Goal: Task Accomplishment & Management: Manage account settings

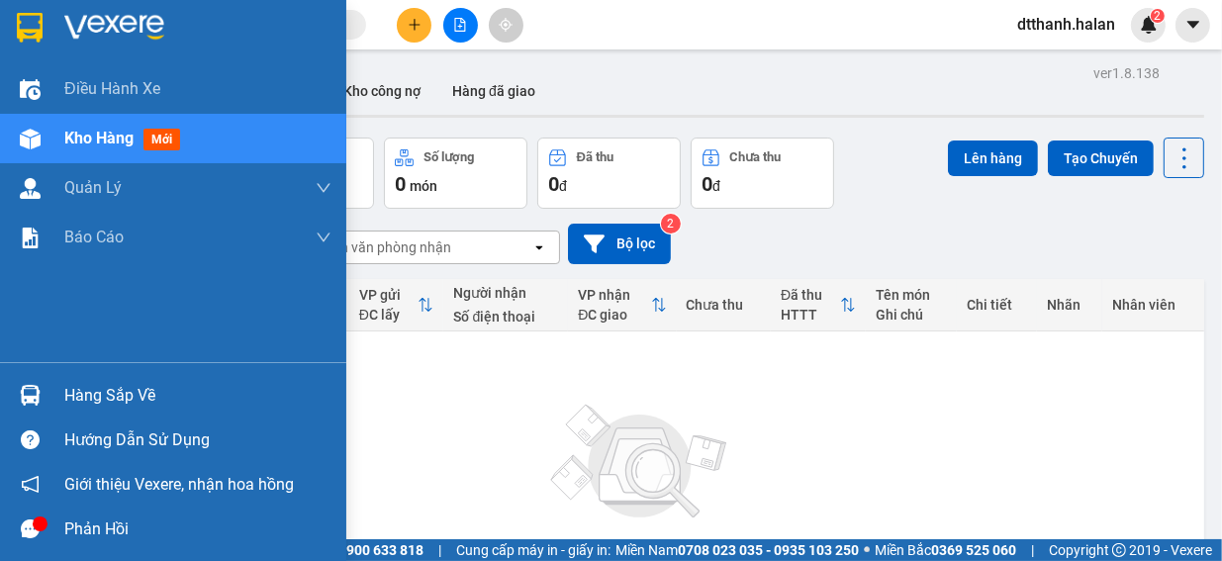
scroll to position [83, 0]
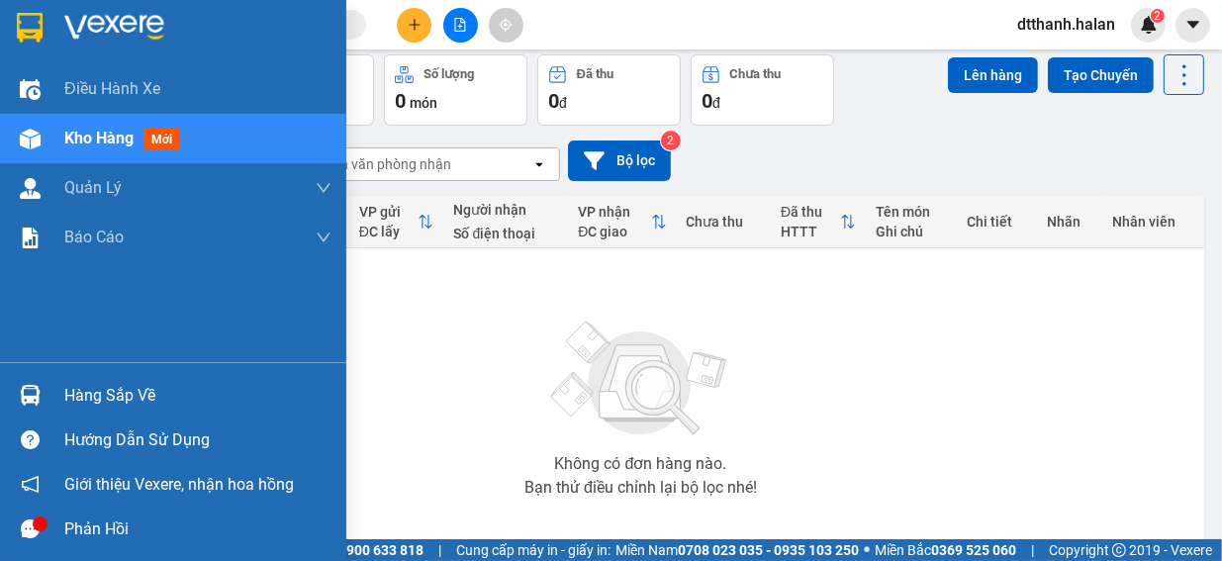
click at [137, 400] on div "Hàng sắp về" at bounding box center [197, 396] width 267 height 30
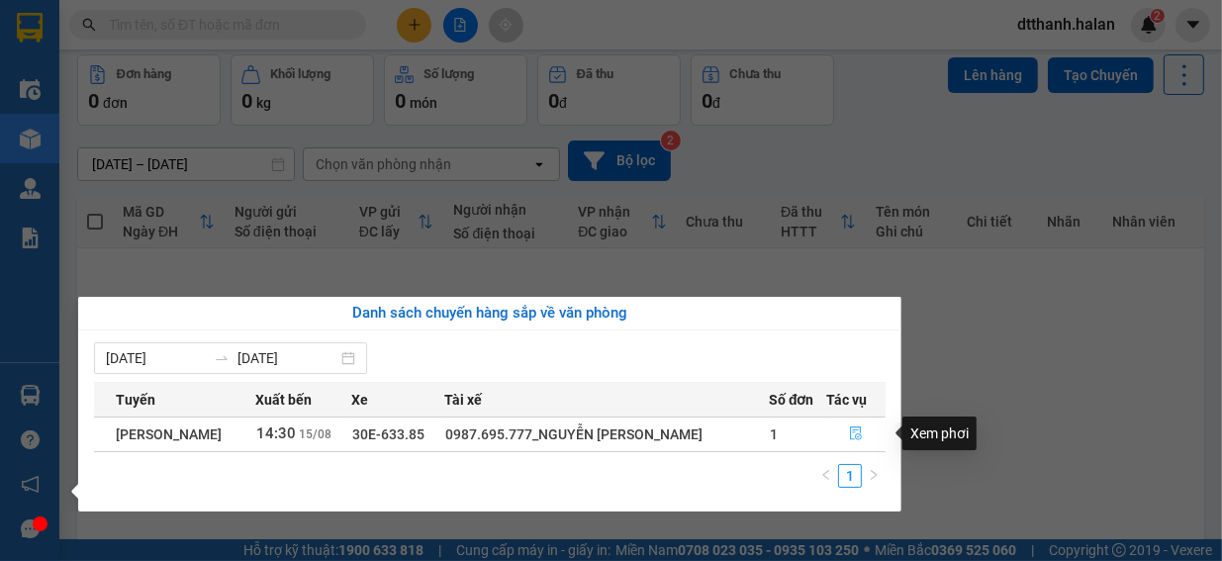
click at [855, 434] on icon "file-done" at bounding box center [856, 434] width 14 height 14
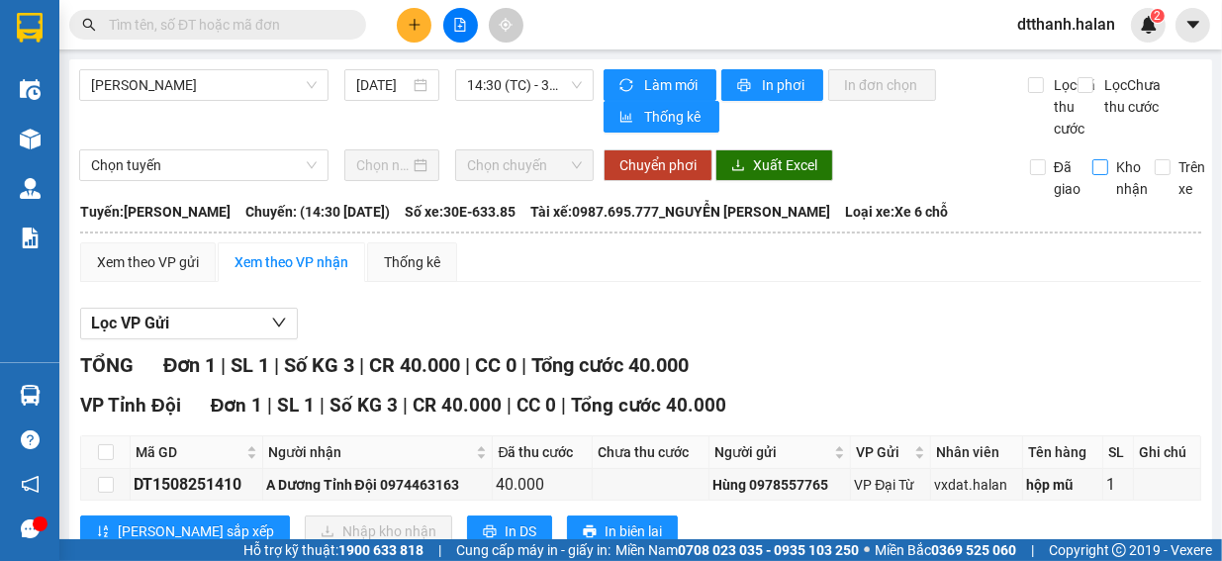
click at [1093, 175] on input "Kho nhận" at bounding box center [1101, 167] width 16 height 16
checkbox input "true"
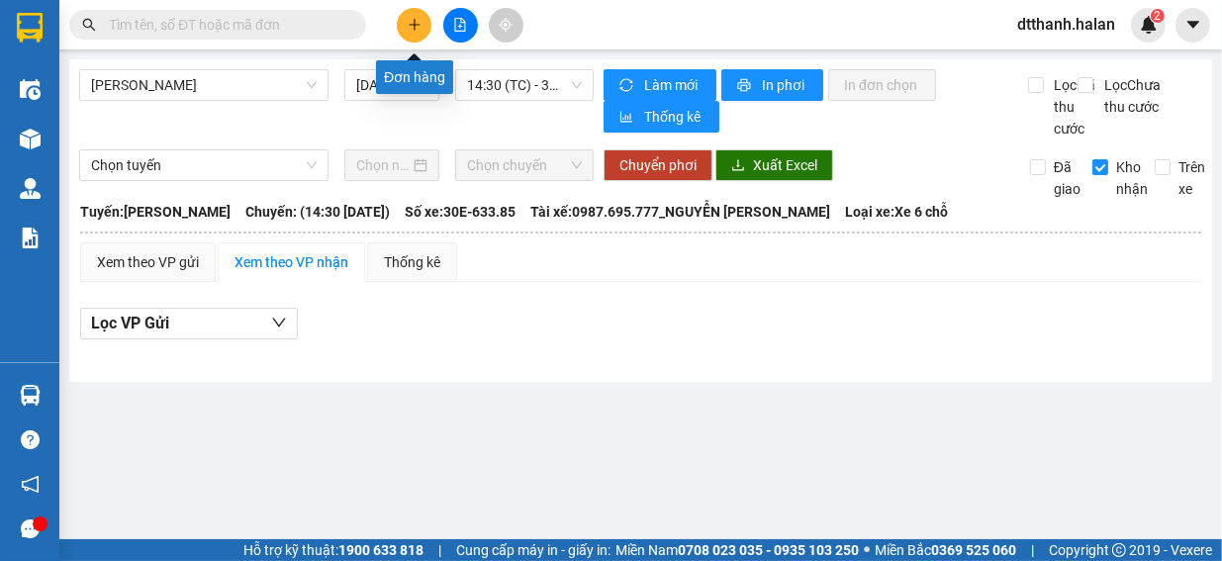
click at [410, 25] on icon "plus" at bounding box center [414, 24] width 11 height 1
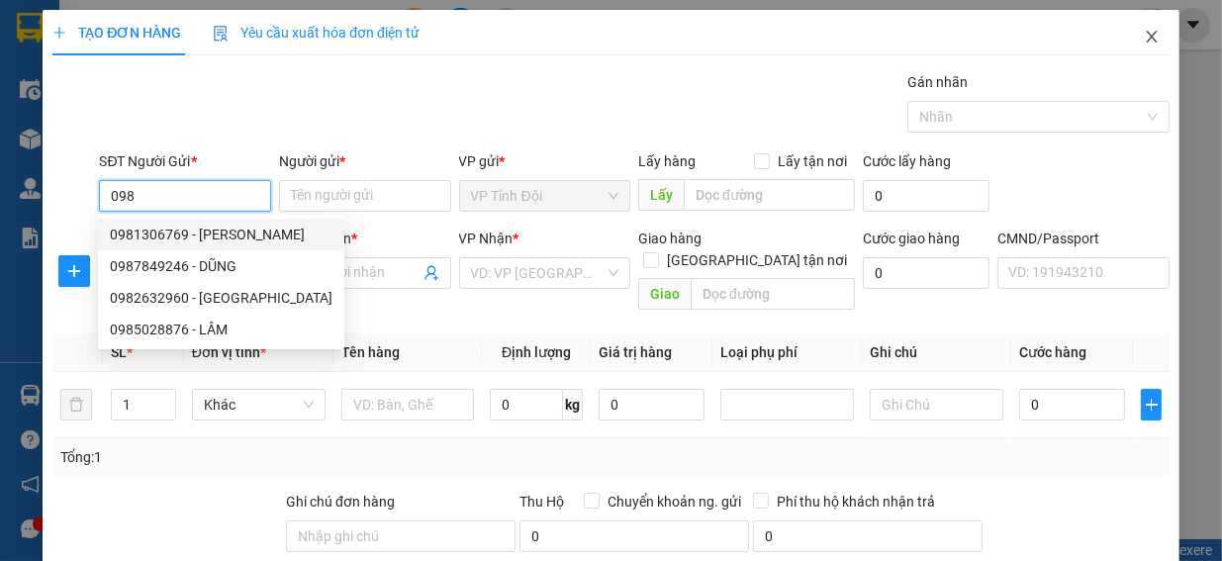
type input "098"
click at [1144, 43] on icon "close" at bounding box center [1152, 37] width 16 height 16
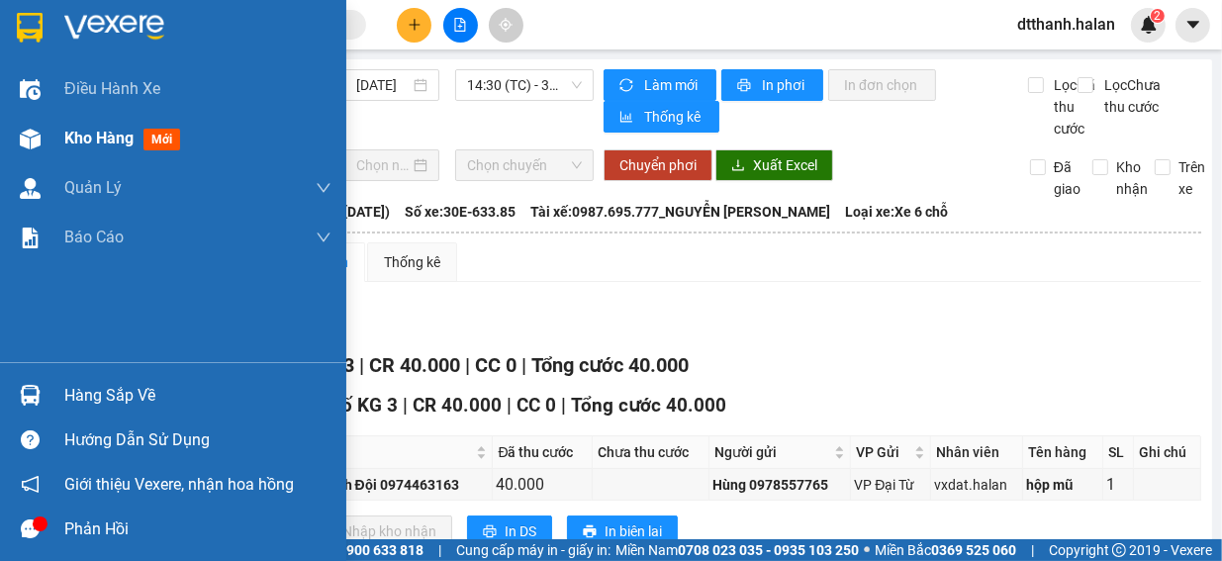
click at [99, 135] on span "Kho hàng" at bounding box center [98, 138] width 69 height 19
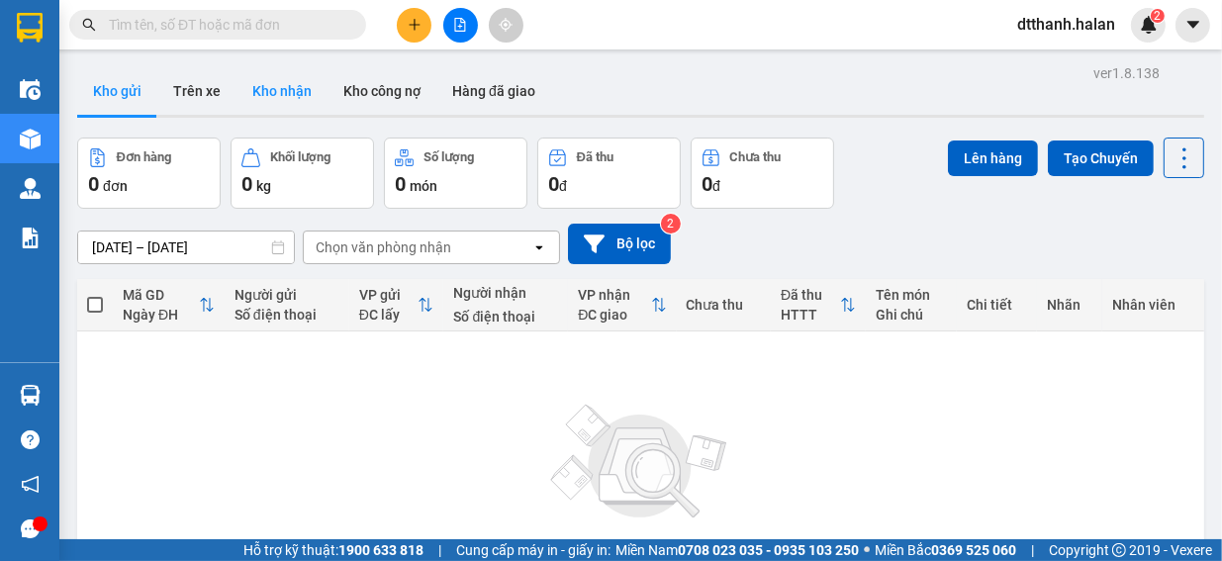
click at [280, 88] on button "Kho nhận" at bounding box center [282, 91] width 91 height 48
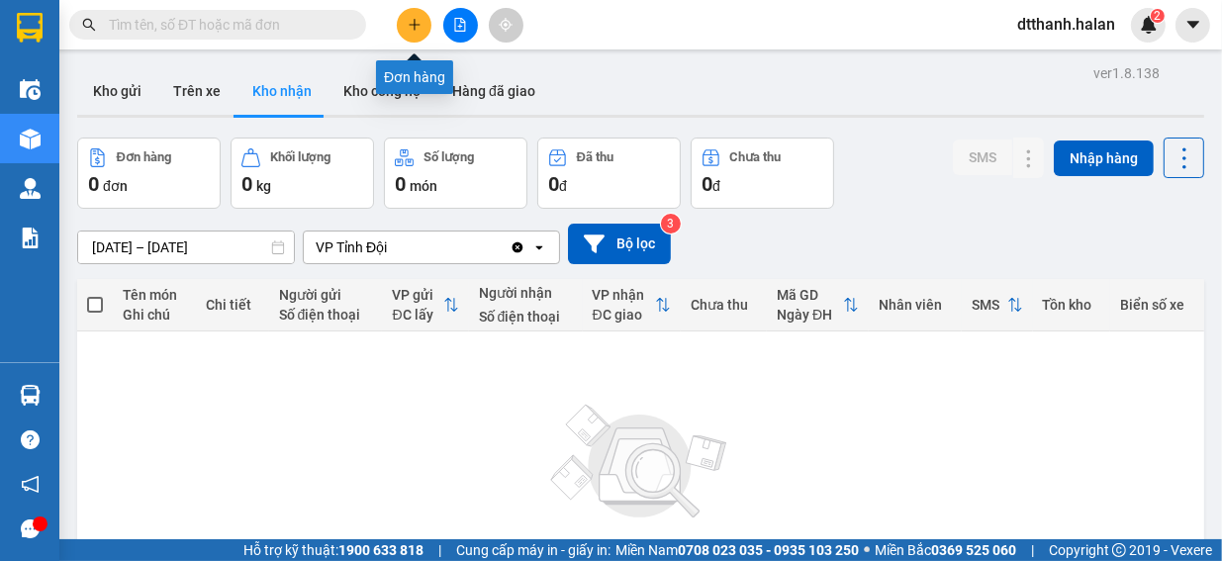
click at [417, 27] on icon "plus" at bounding box center [415, 25] width 14 height 14
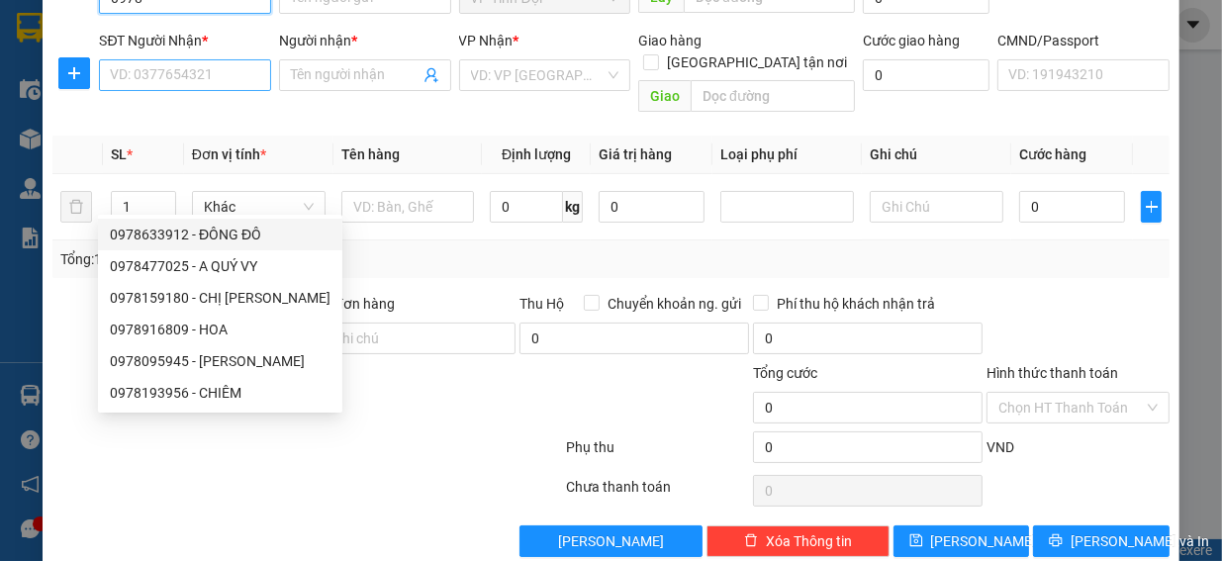
scroll to position [99, 0]
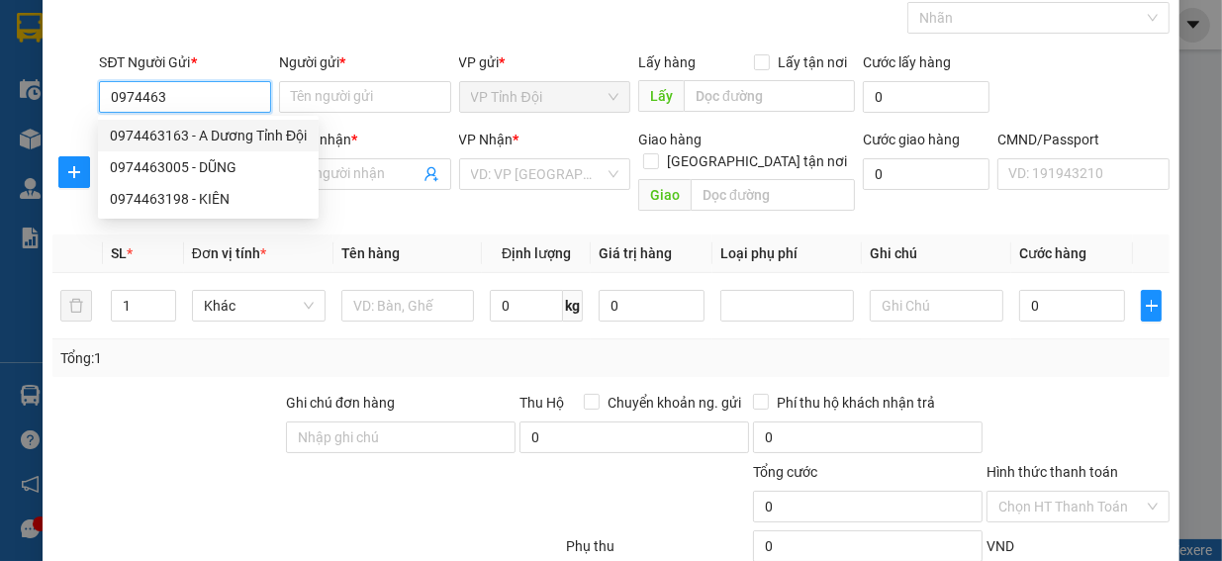
click at [218, 138] on div "0974463163 - A Dương Tỉnh Đội" at bounding box center [208, 136] width 197 height 22
type input "0974463163"
type input "A Dương Tỉnh Đội"
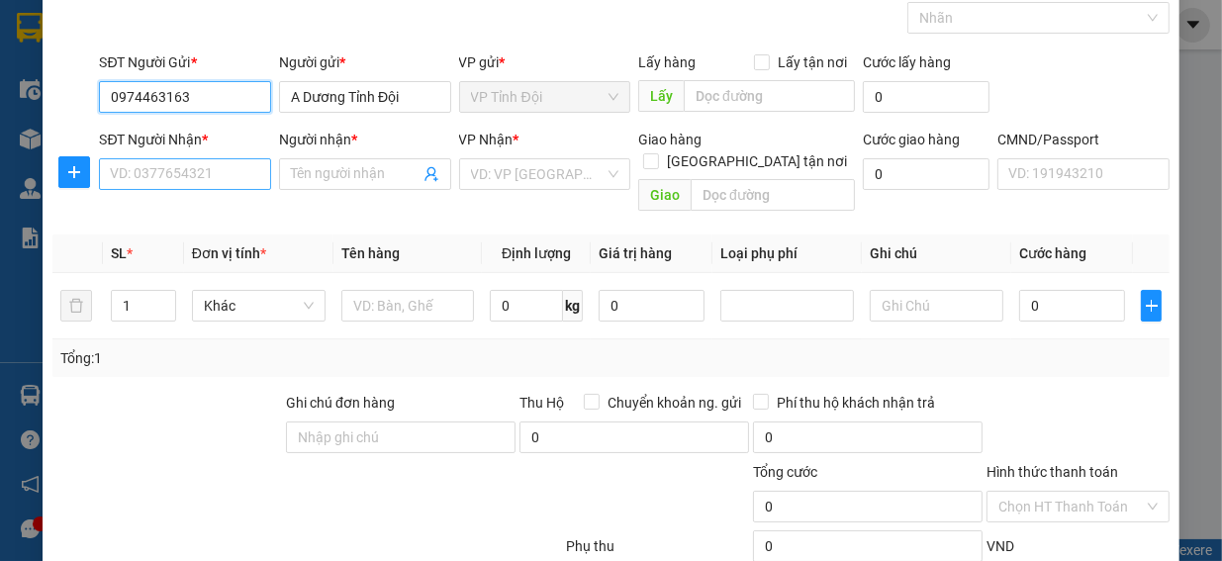
type input "0974463163"
click at [111, 169] on input "SĐT Người Nhận *" at bounding box center [185, 174] width 172 height 32
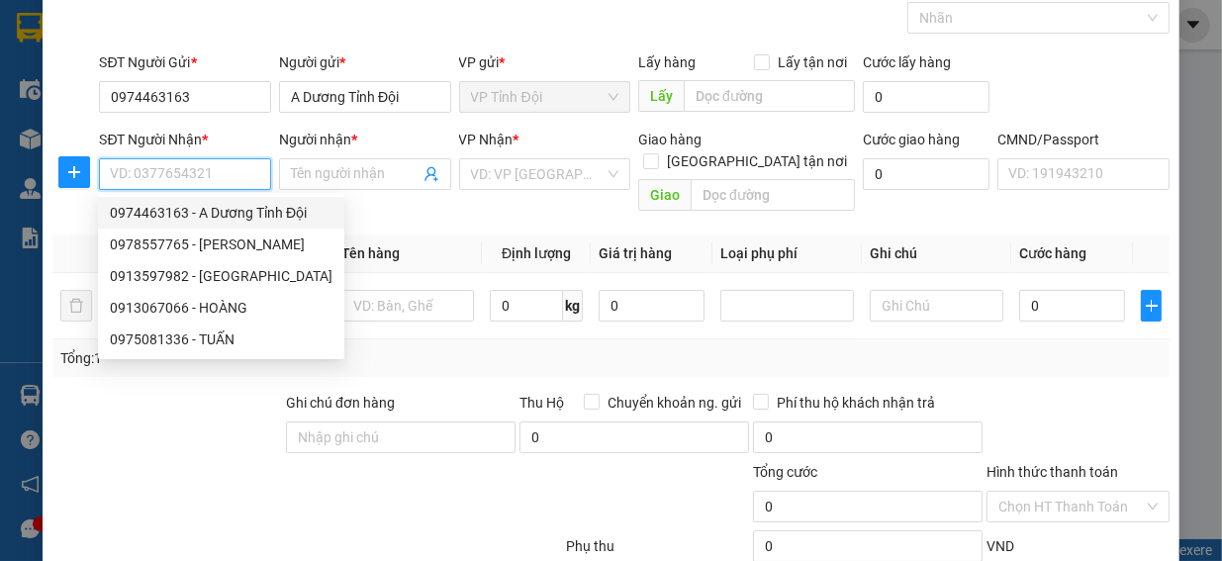
click at [233, 213] on div "0974463163 - A Dương Tỉnh Đội" at bounding box center [221, 213] width 223 height 22
type input "0974463163"
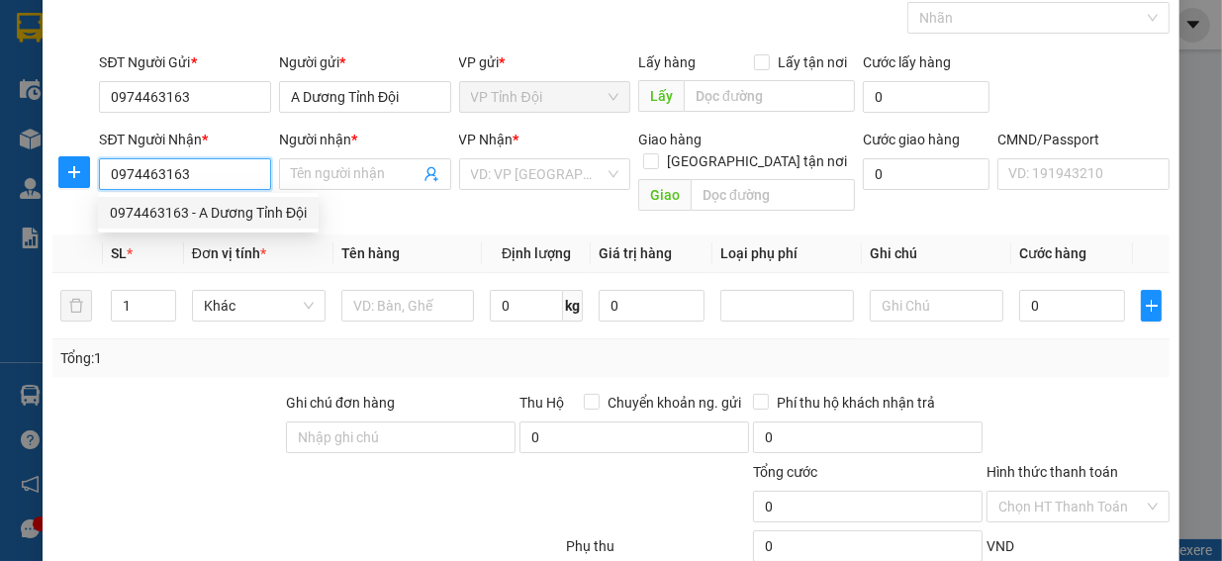
type input "A Dương Tỉnh Đội"
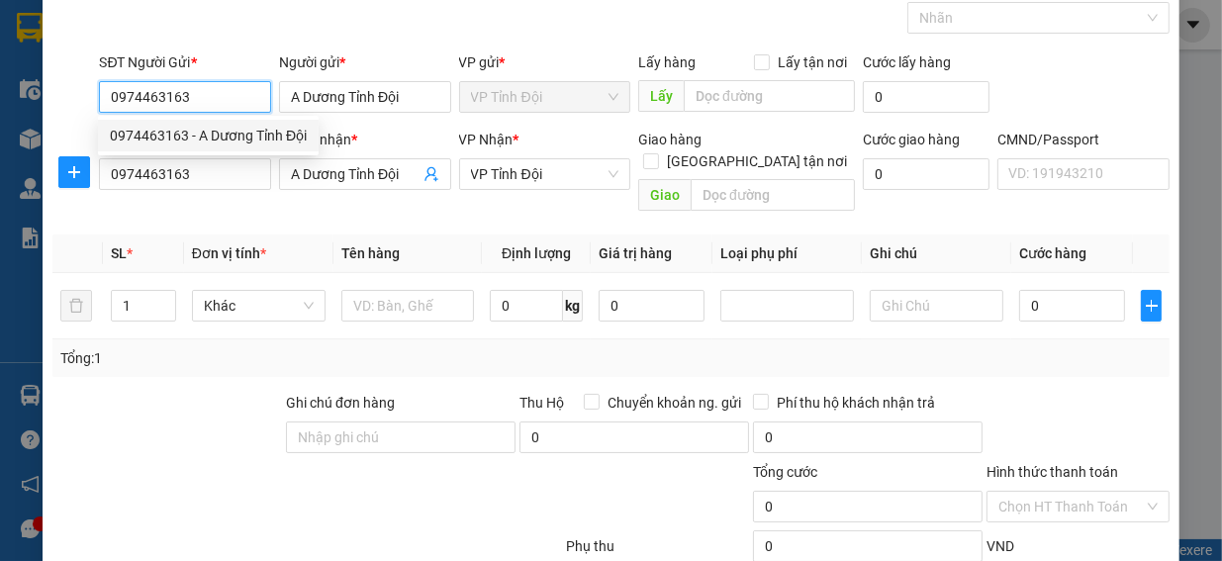
drag, startPoint x: 190, startPoint y: 90, endPoint x: 102, endPoint y: 102, distance: 88.9
click at [102, 102] on input "0974463163" at bounding box center [185, 97] width 172 height 32
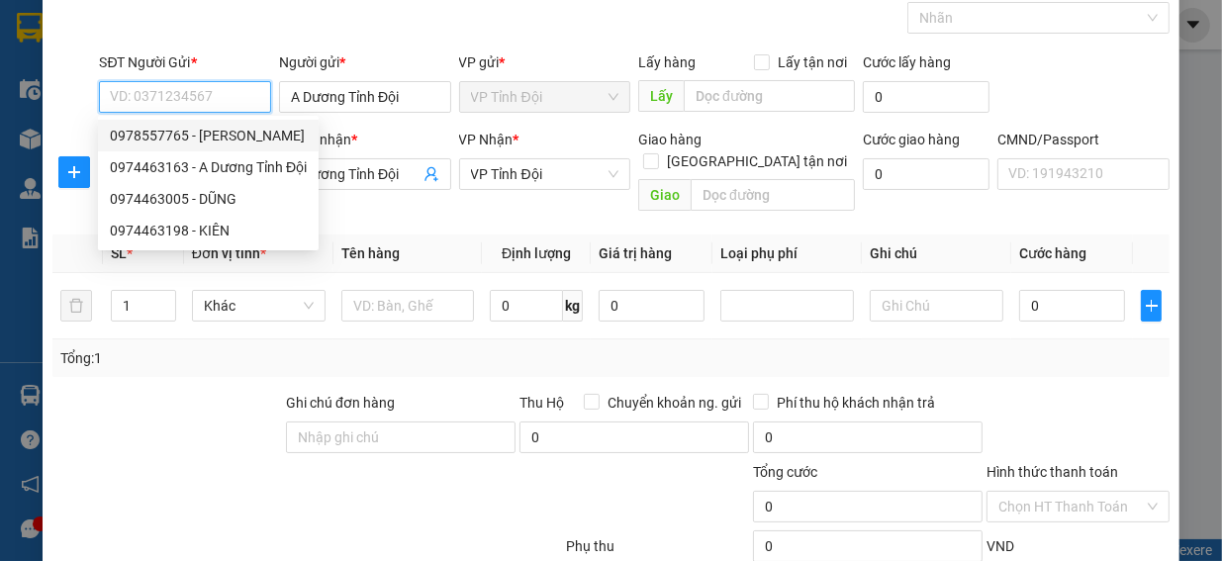
click at [166, 130] on div "0978557765 - [PERSON_NAME]" at bounding box center [208, 136] width 197 height 22
type input "0978557765"
type input "Hùng"
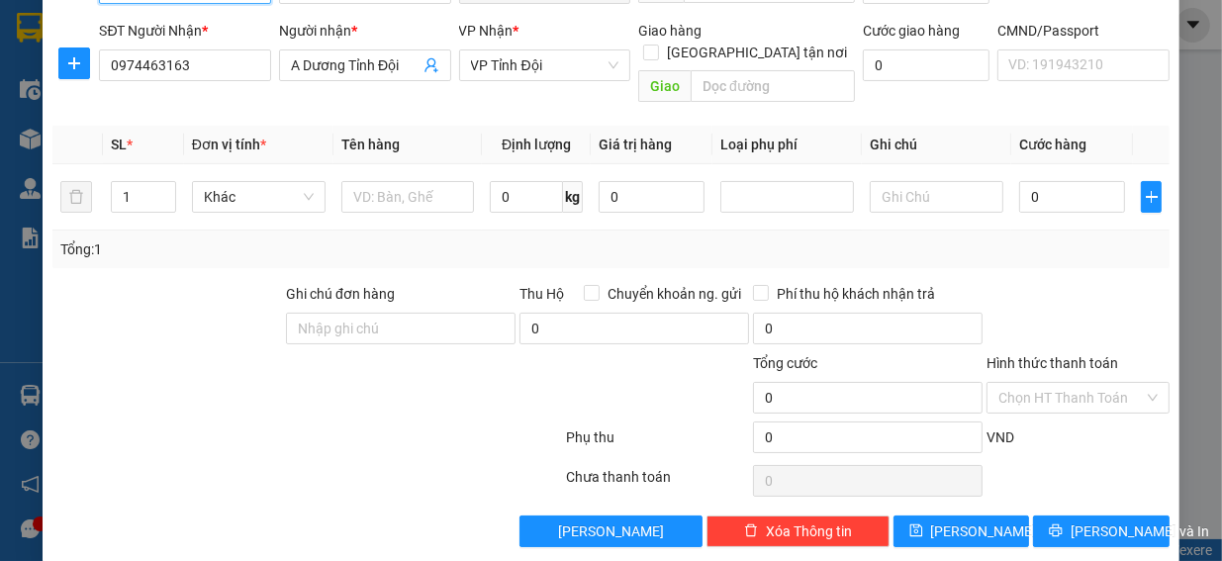
scroll to position [109, 0]
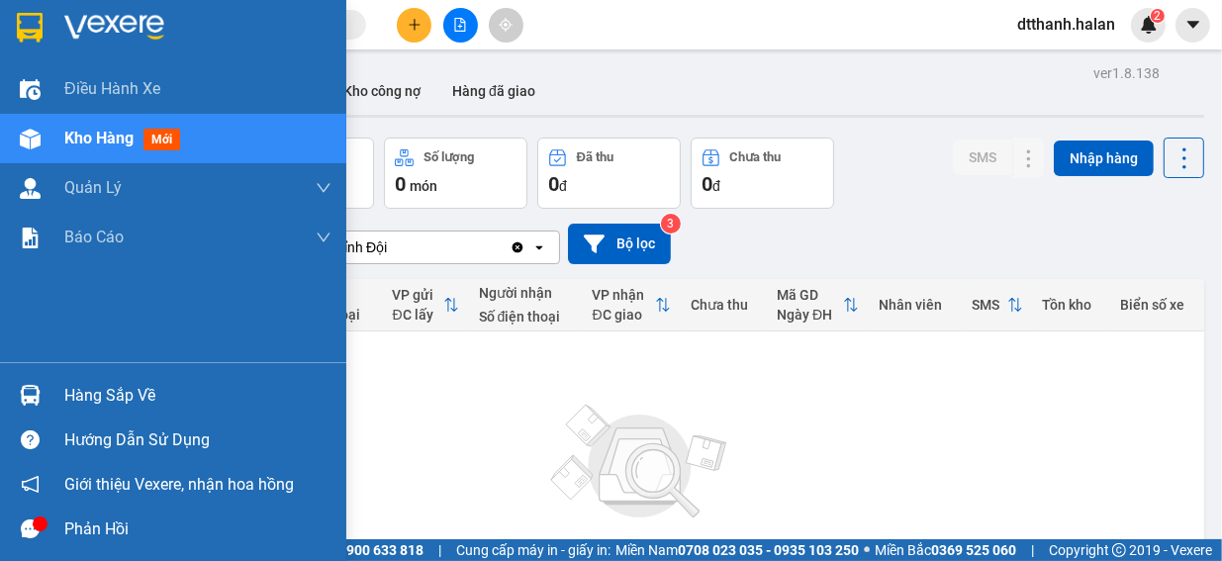
click at [94, 399] on div "Hàng sắp về" at bounding box center [197, 396] width 267 height 30
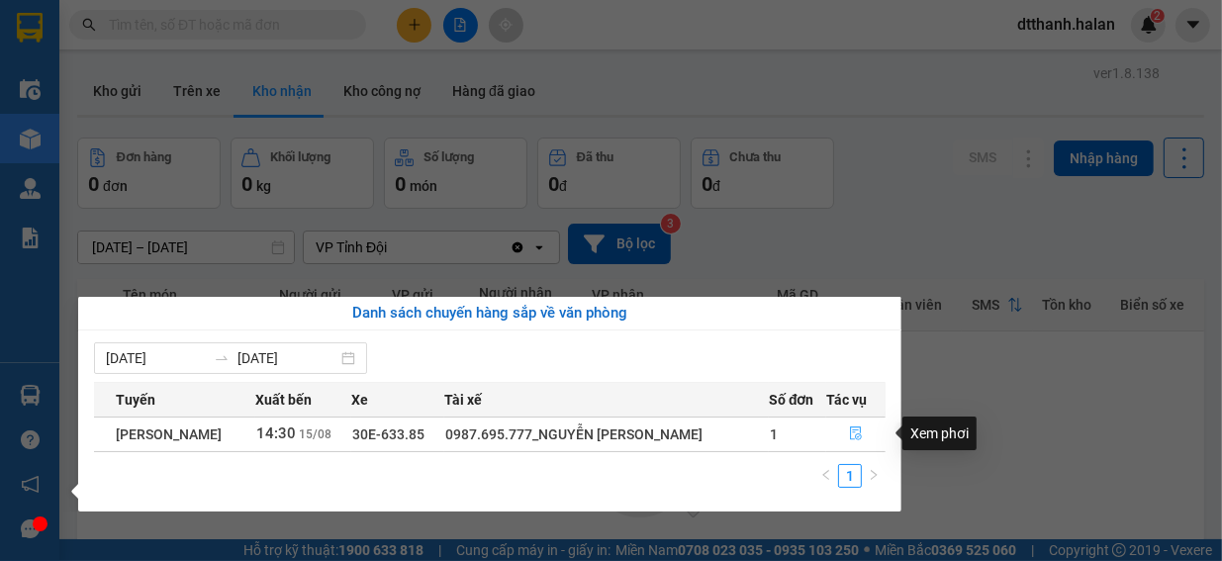
click at [858, 432] on icon "file-done" at bounding box center [856, 434] width 14 height 14
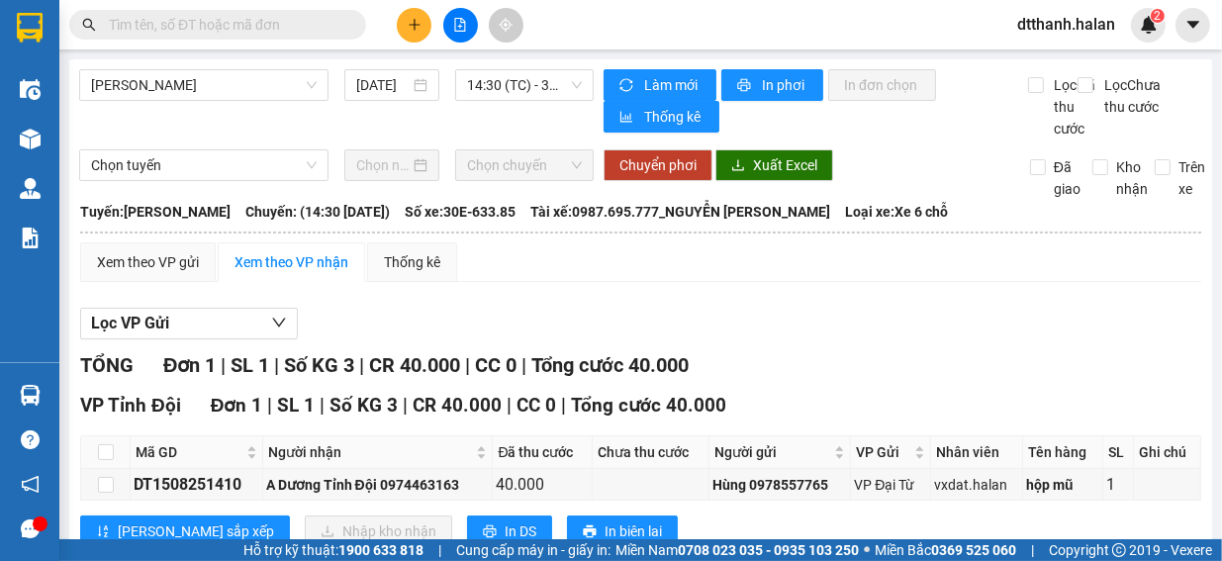
scroll to position [83, 0]
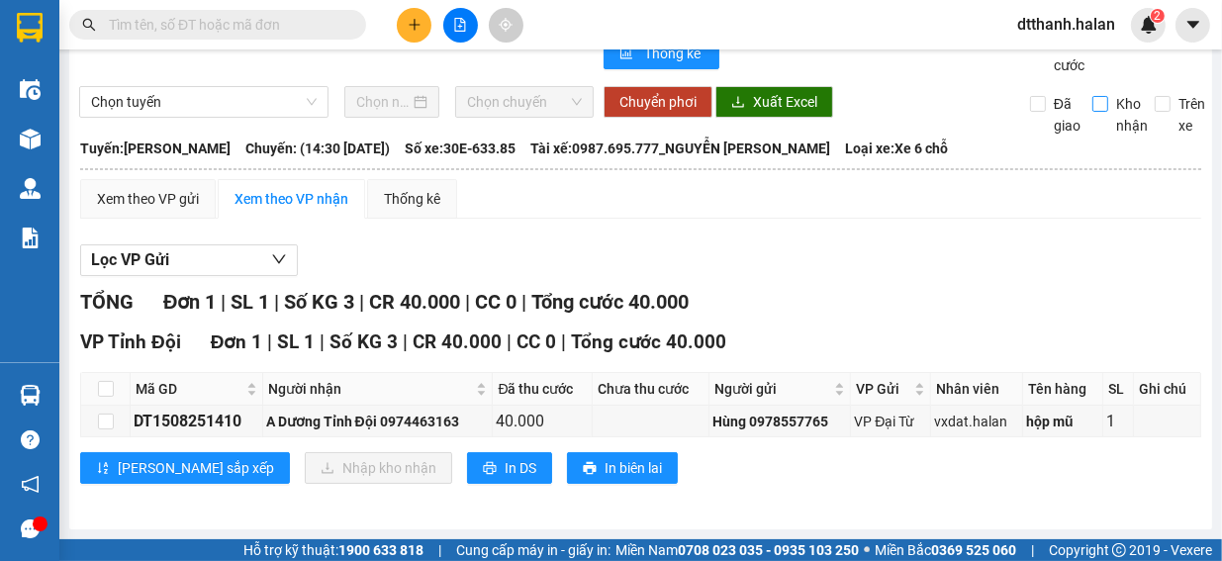
click at [1093, 105] on input "Kho nhận" at bounding box center [1101, 104] width 16 height 16
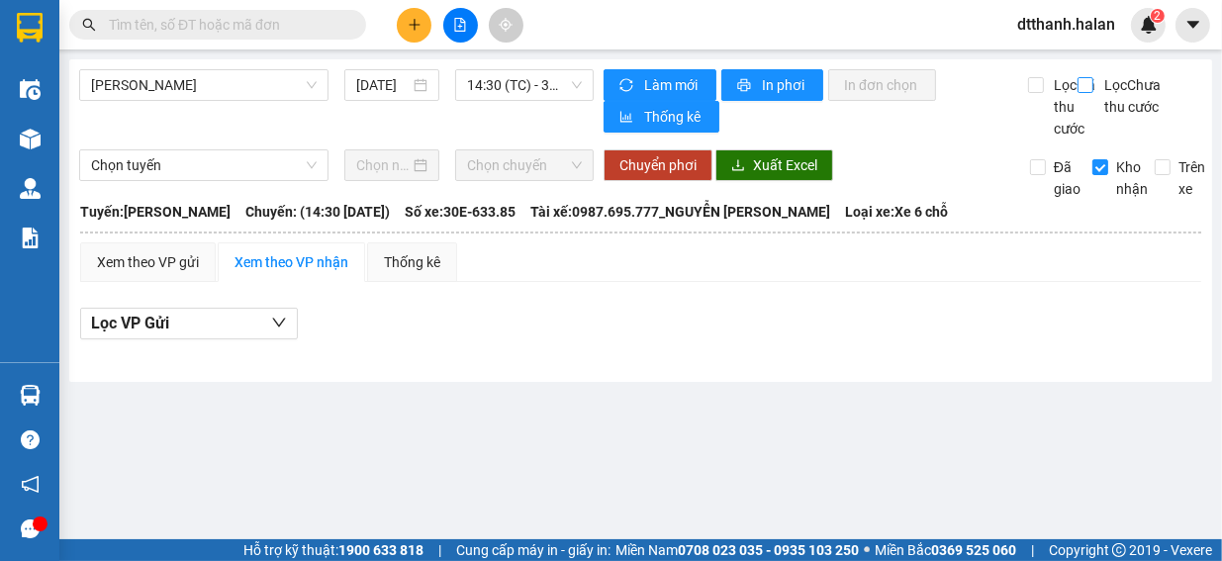
scroll to position [0, 0]
click at [1105, 175] on input "Kho nhận" at bounding box center [1101, 167] width 16 height 16
checkbox input "false"
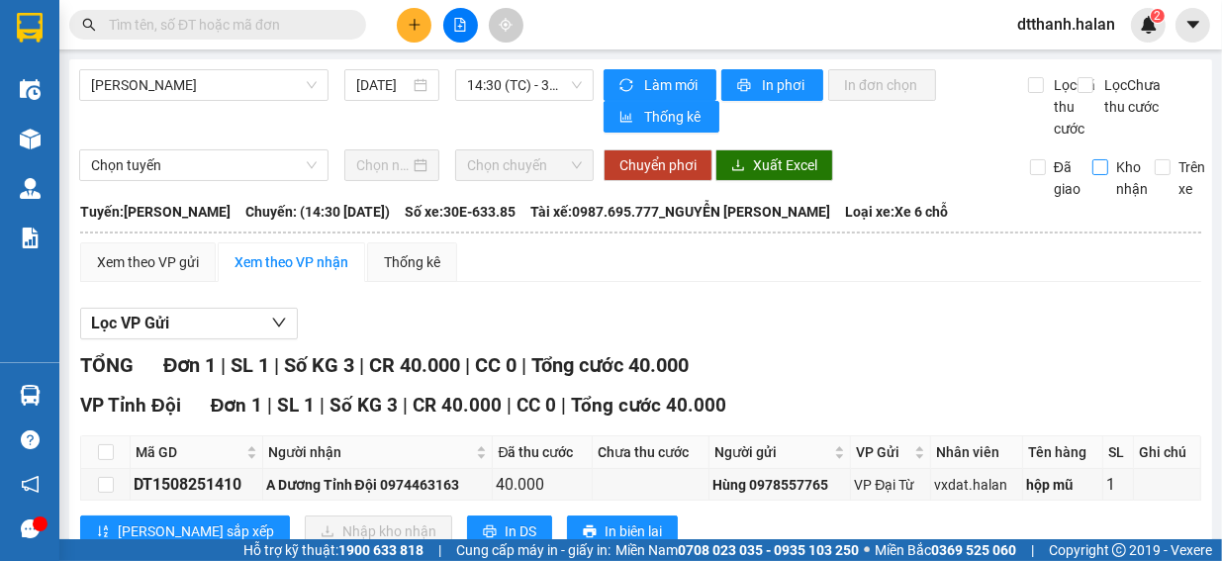
scroll to position [83, 0]
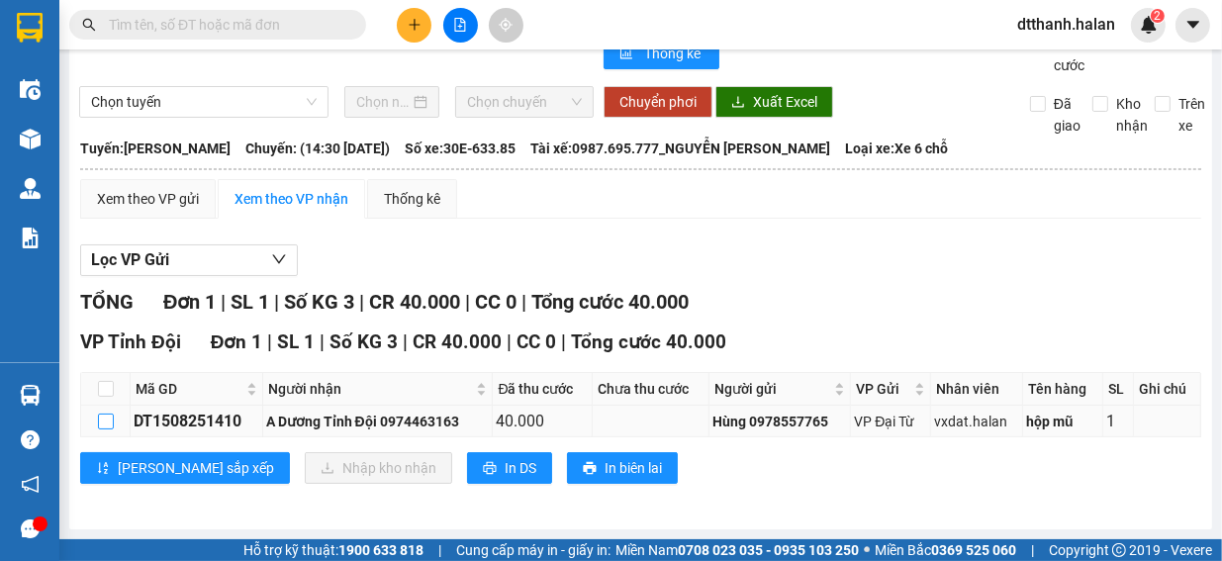
click at [107, 419] on input "checkbox" at bounding box center [106, 422] width 16 height 16
checkbox input "true"
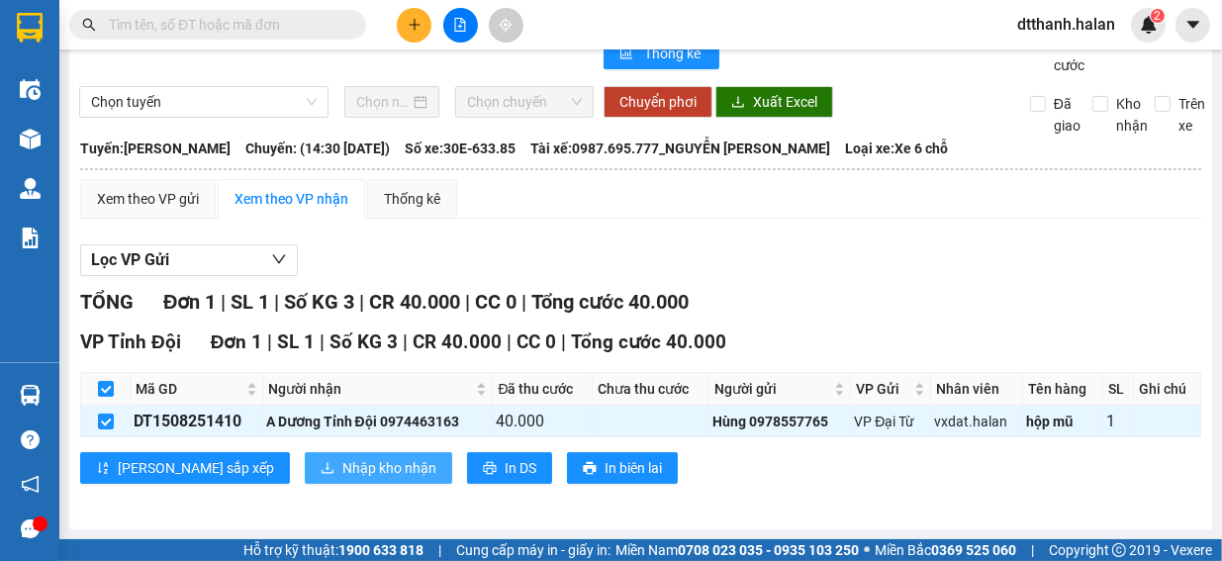
click at [342, 470] on span "Nhập kho nhận" at bounding box center [389, 468] width 94 height 22
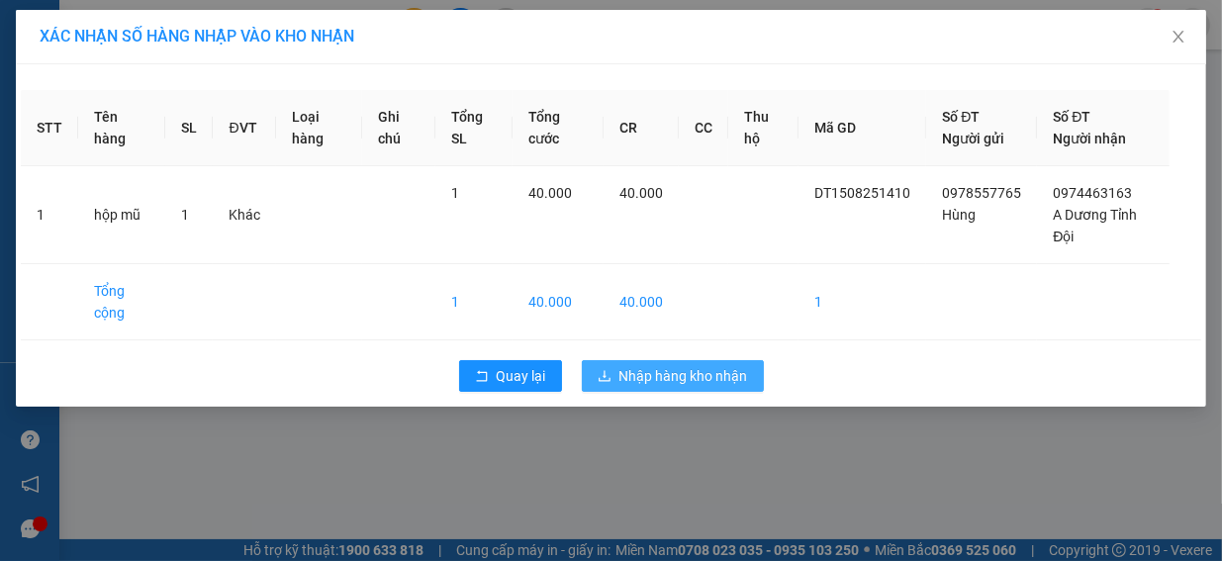
click at [683, 379] on span "Nhập hàng kho nhận" at bounding box center [684, 376] width 129 height 22
